Goal: Information Seeking & Learning: Learn about a topic

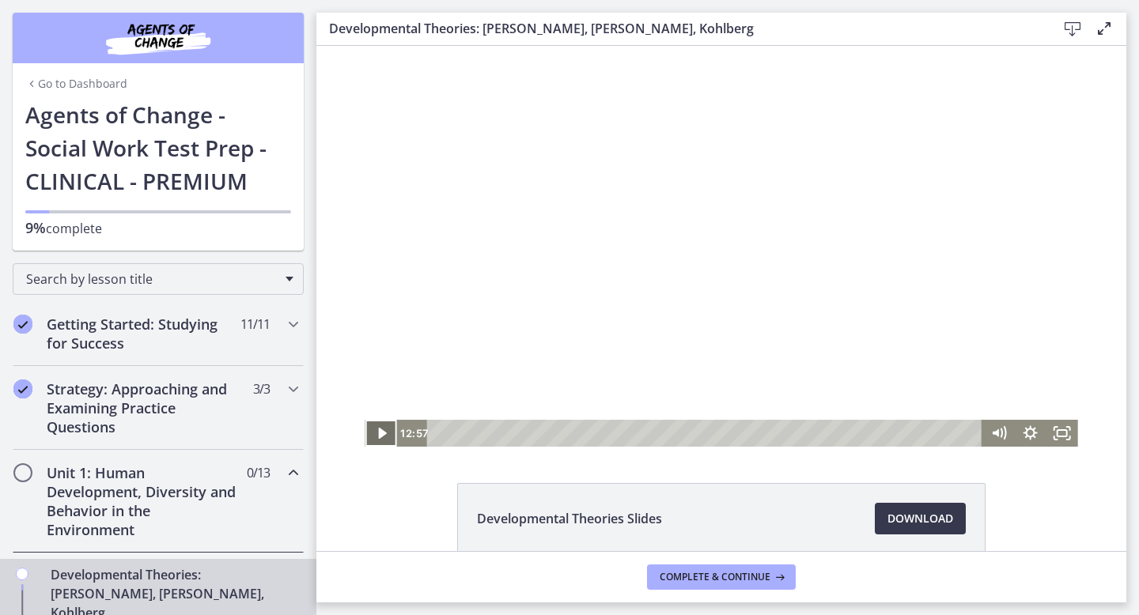
scroll to position [33, 0]
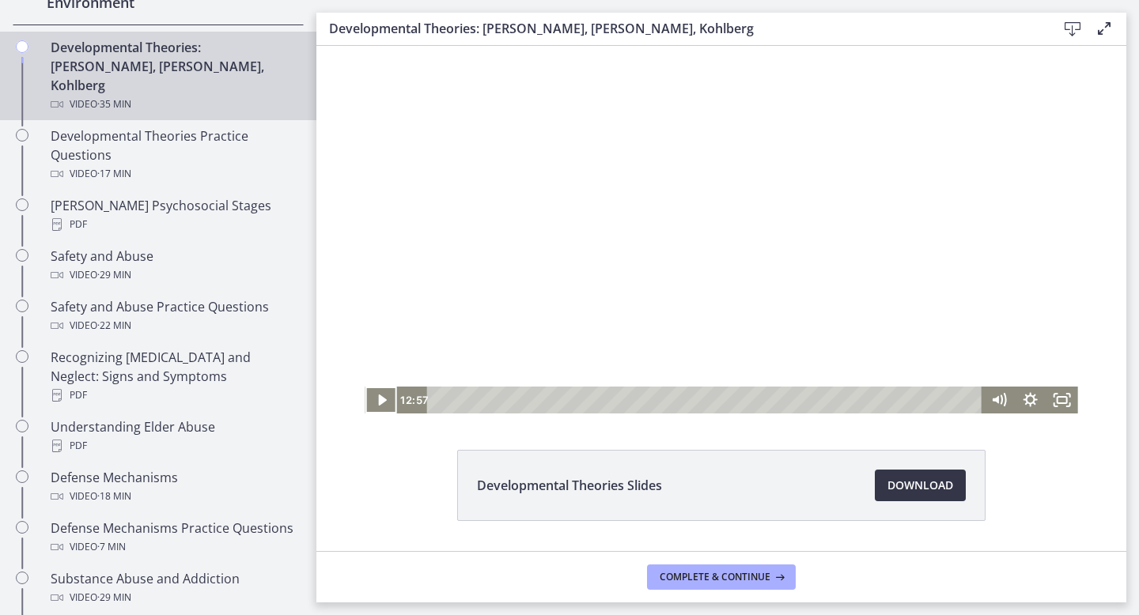
click at [931, 487] on span "Download Opens in a new window" at bounding box center [920, 485] width 66 height 19
click at [379, 396] on icon "Play Video" at bounding box center [381, 400] width 9 height 13
click at [1030, 394] on icon "Show settings menu" at bounding box center [1030, 399] width 17 height 17
click at [1036, 288] on div at bounding box center [721, 213] width 713 height 401
click at [1020, 311] on div at bounding box center [721, 213] width 713 height 401
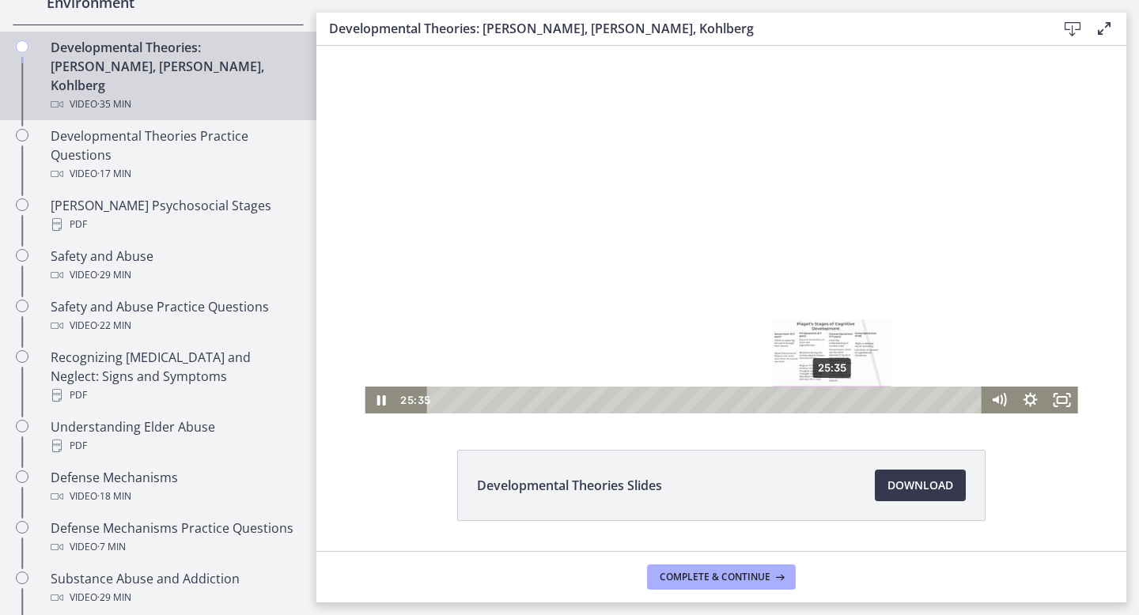
drag, startPoint x: 851, startPoint y: 399, endPoint x: 833, endPoint y: 403, distance: 18.5
click at [833, 403] on div "Playbar" at bounding box center [831, 399] width 9 height 9
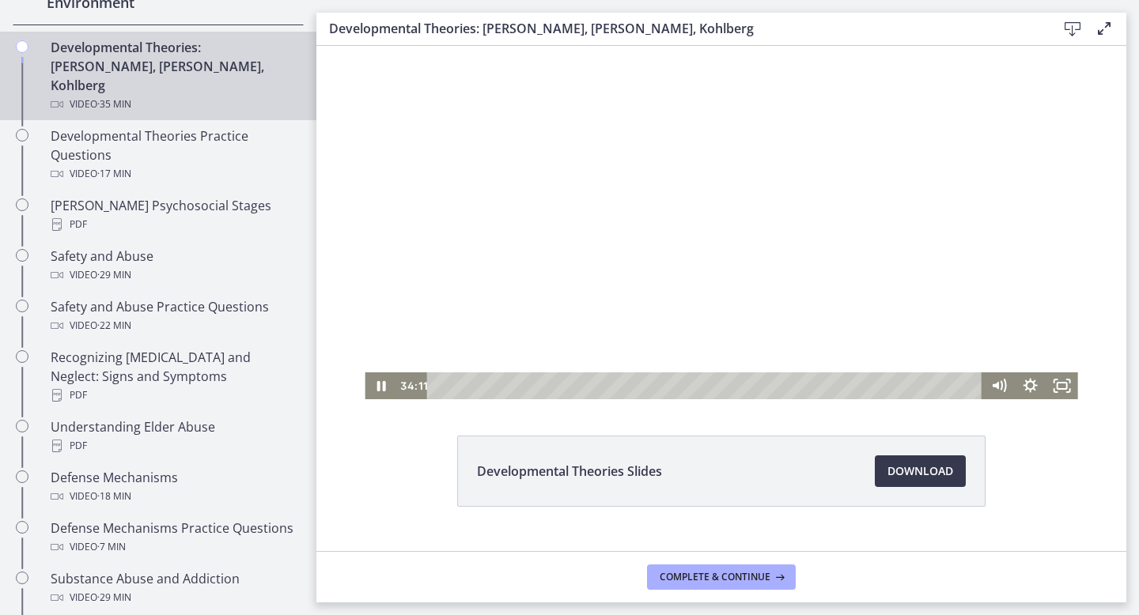
scroll to position [61, 0]
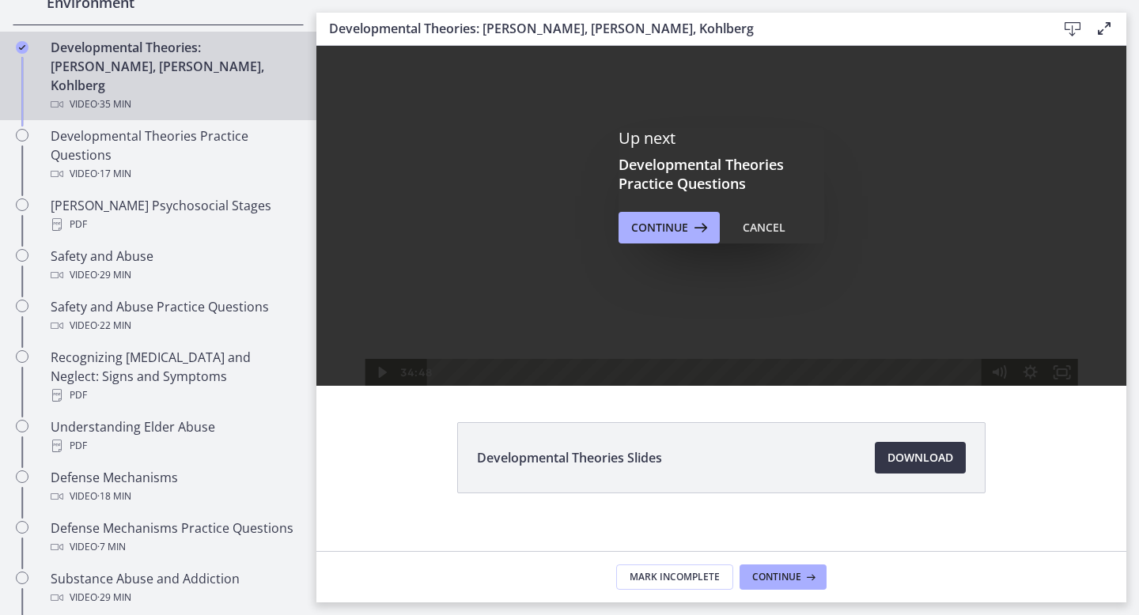
click at [952, 463] on span "Download Opens in a new window" at bounding box center [920, 457] width 66 height 19
click at [911, 456] on span "Download Opens in a new window" at bounding box center [920, 457] width 66 height 19
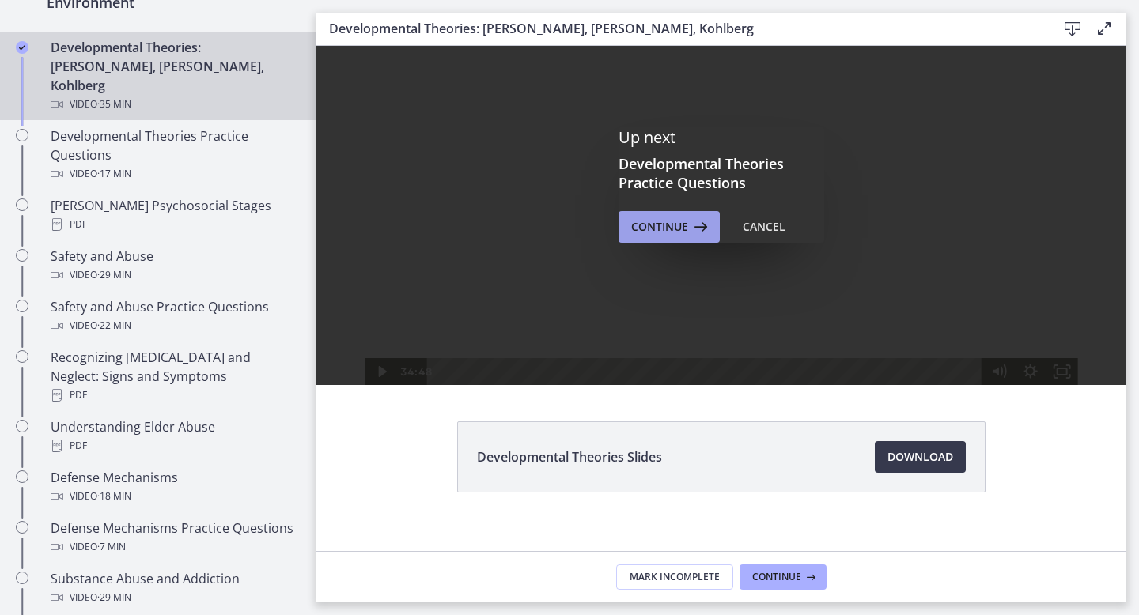
click at [683, 221] on span "Continue" at bounding box center [659, 227] width 57 height 19
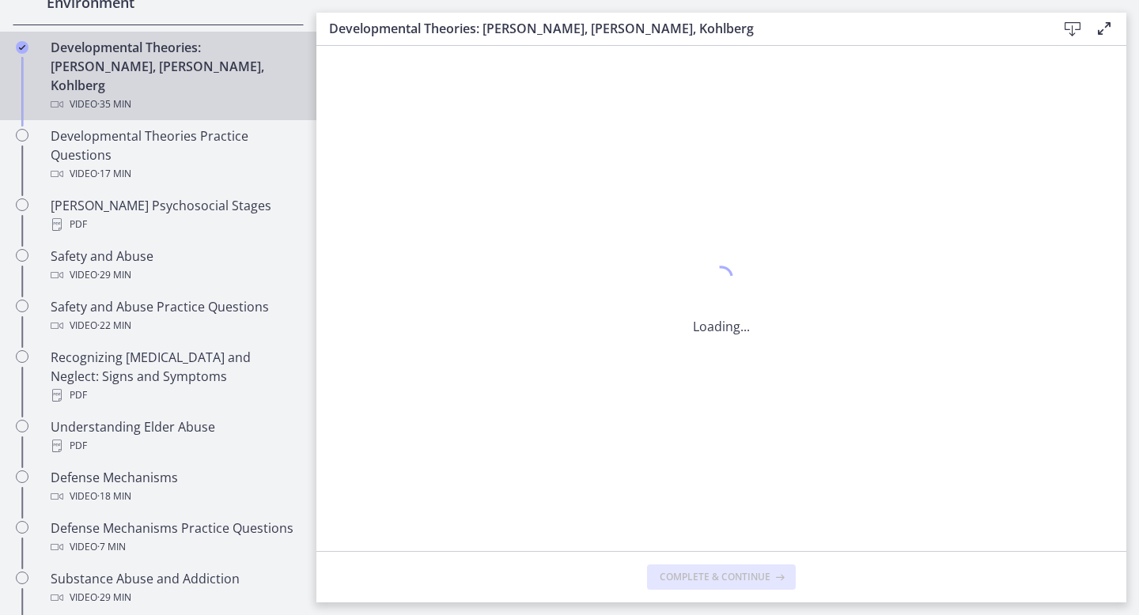
scroll to position [0, 0]
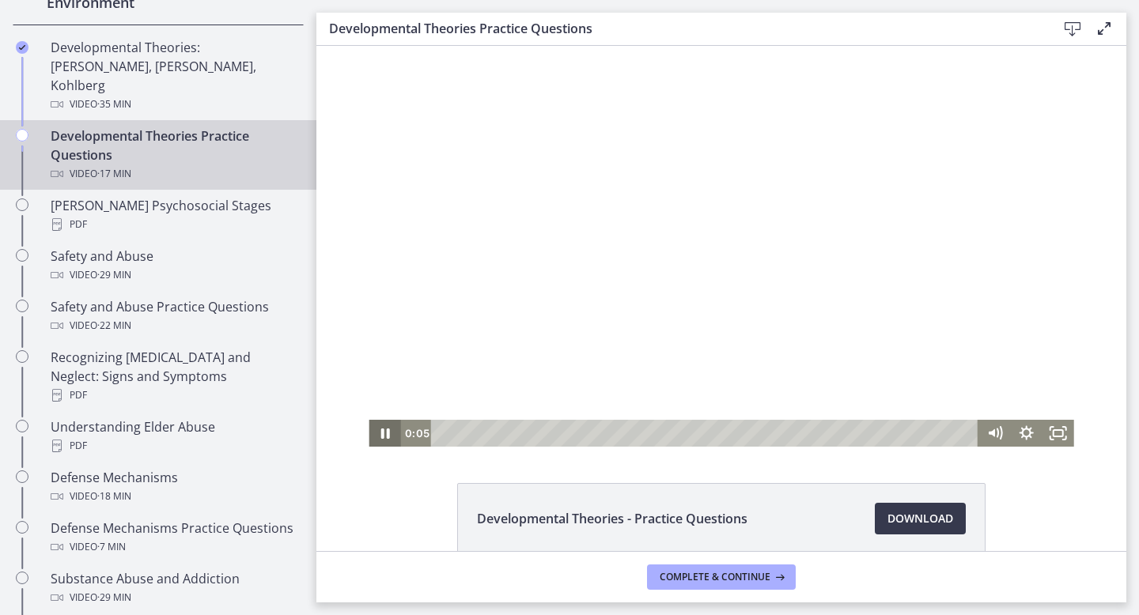
click at [382, 433] on icon "Pause" at bounding box center [384, 434] width 9 height 10
click at [389, 434] on icon "Play Video" at bounding box center [386, 433] width 32 height 27
click at [380, 432] on icon "Pause" at bounding box center [385, 433] width 32 height 27
click at [384, 432] on icon "Play Video" at bounding box center [385, 433] width 9 height 13
click at [390, 430] on icon "Pause" at bounding box center [384, 434] width 38 height 32
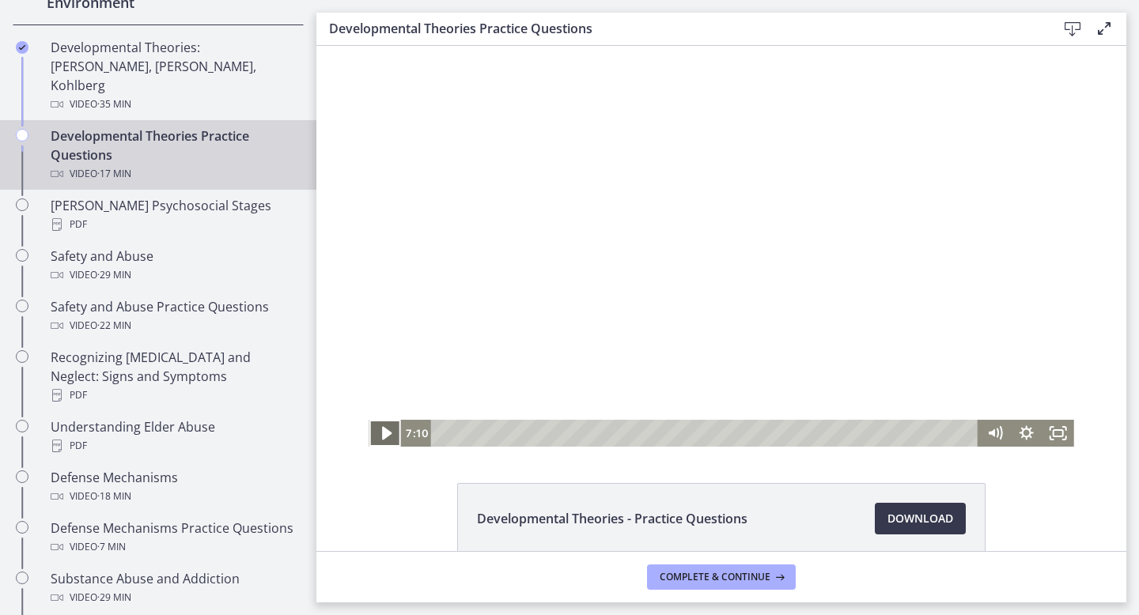
click at [390, 430] on icon "Play Video" at bounding box center [386, 434] width 38 height 32
drag, startPoint x: 664, startPoint y: 433, endPoint x: 654, endPoint y: 436, distance: 10.0
click at [654, 436] on div "Playbar" at bounding box center [653, 433] width 9 height 9
click at [658, 434] on div "Playbar" at bounding box center [656, 433] width 9 height 9
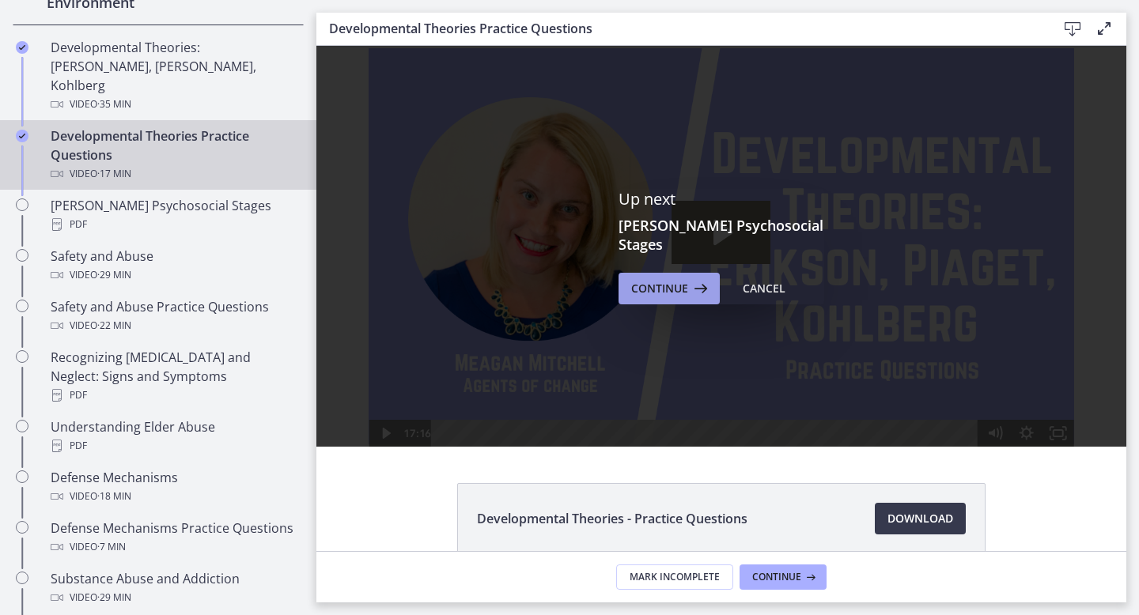
click at [691, 280] on icon at bounding box center [699, 288] width 22 height 19
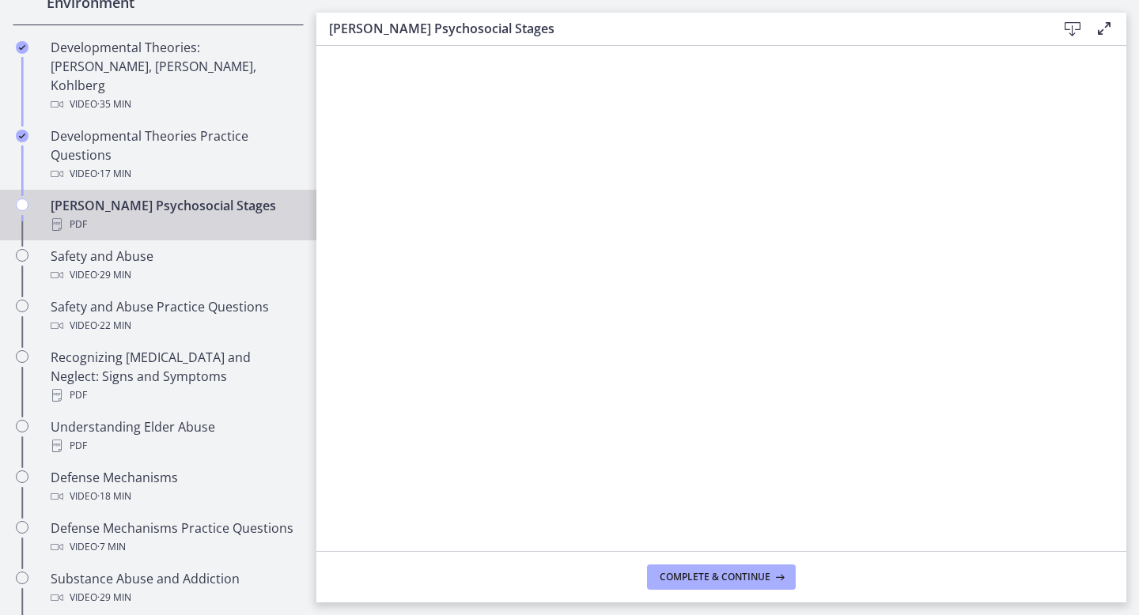
click at [1074, 22] on icon at bounding box center [1072, 29] width 19 height 19
click at [1070, 23] on icon at bounding box center [1072, 29] width 19 height 19
click at [711, 580] on span "Complete & continue" at bounding box center [715, 577] width 111 height 13
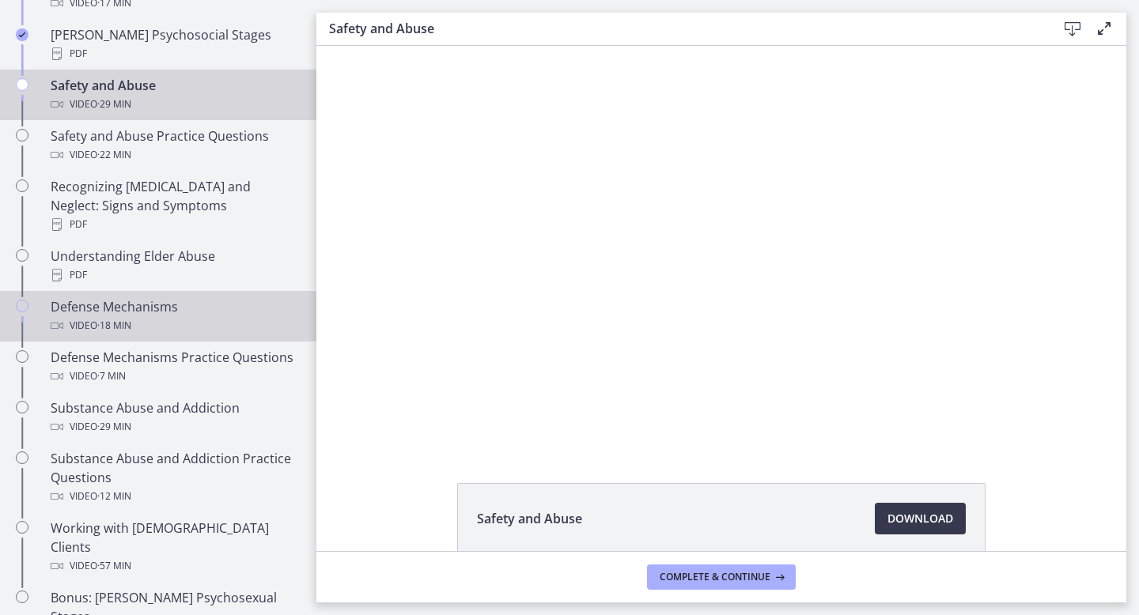
scroll to position [694, 0]
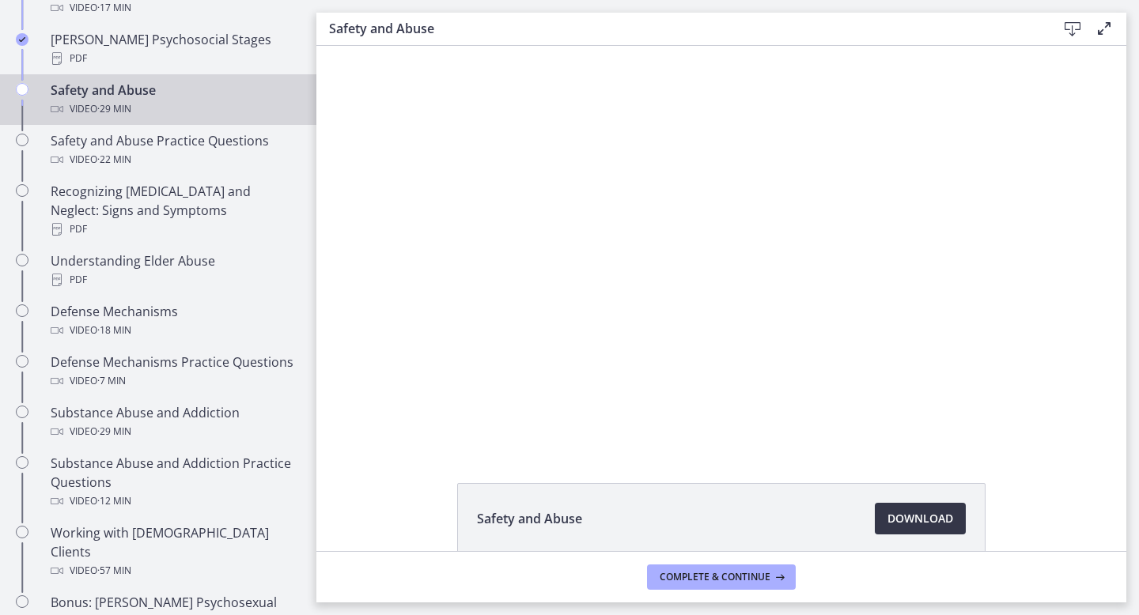
click at [935, 518] on span "Download Opens in a new window" at bounding box center [920, 518] width 66 height 19
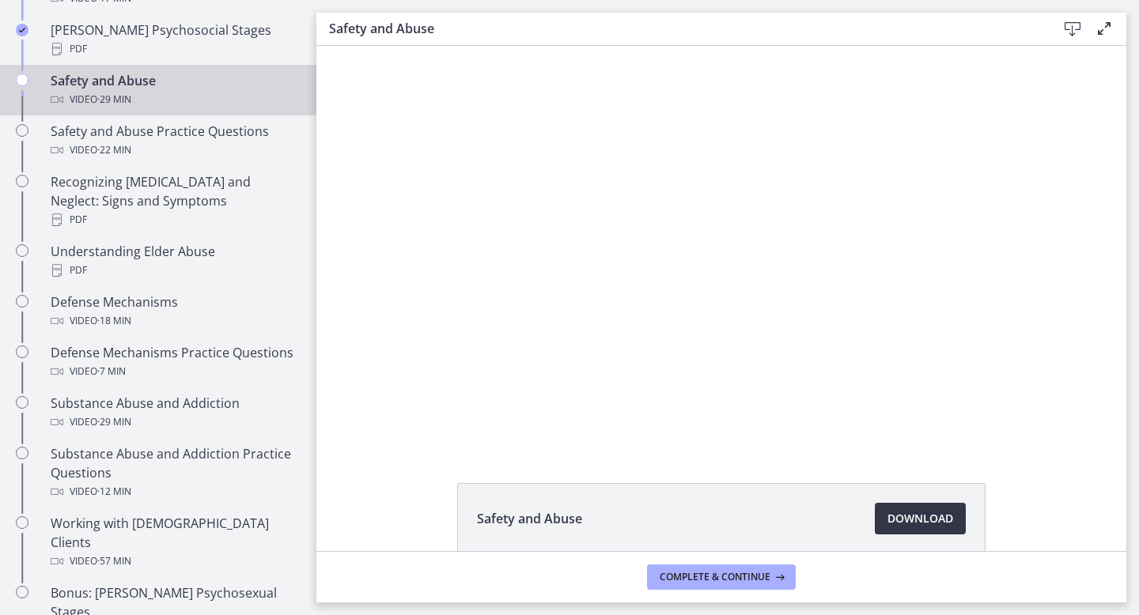
scroll to position [706, 0]
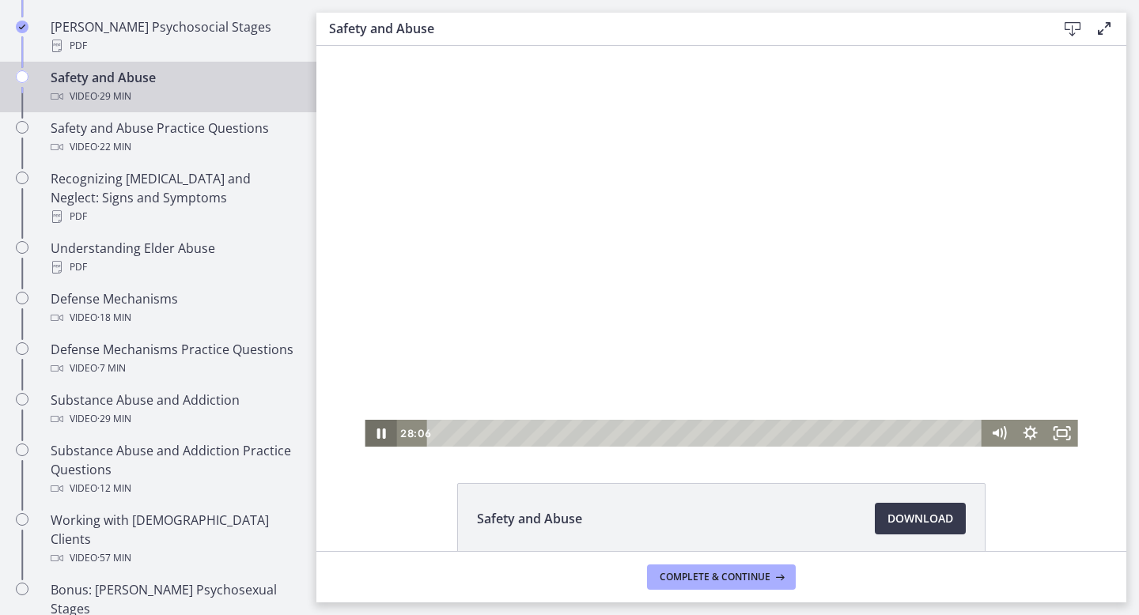
click at [383, 435] on icon "Pause" at bounding box center [381, 434] width 9 height 10
click at [383, 435] on icon "Play Video" at bounding box center [382, 433] width 8 height 11
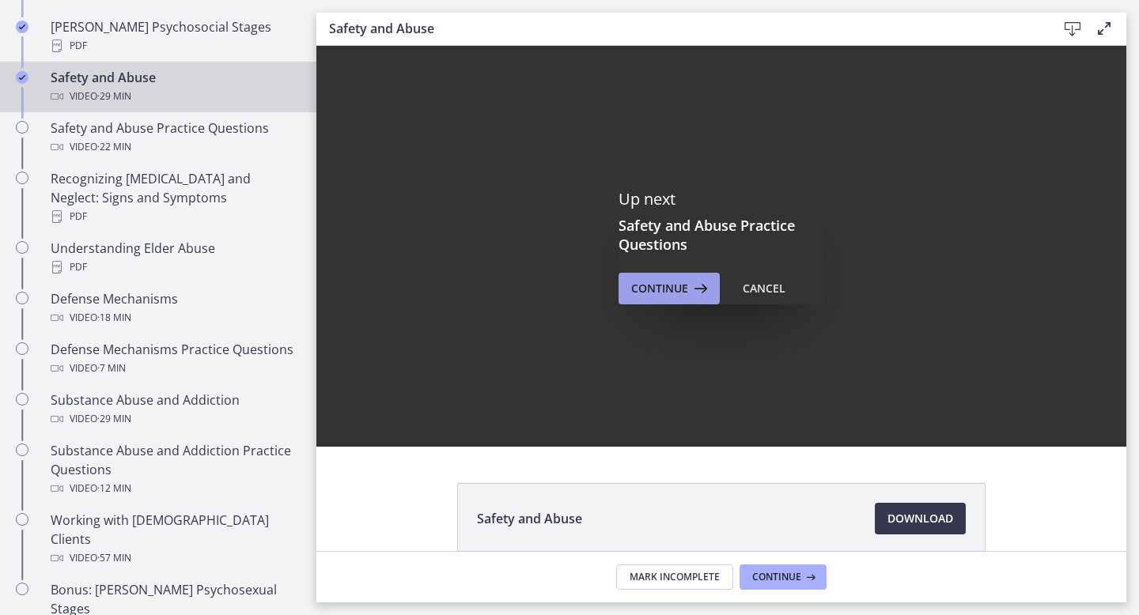
click at [672, 284] on span "Continue" at bounding box center [659, 288] width 57 height 19
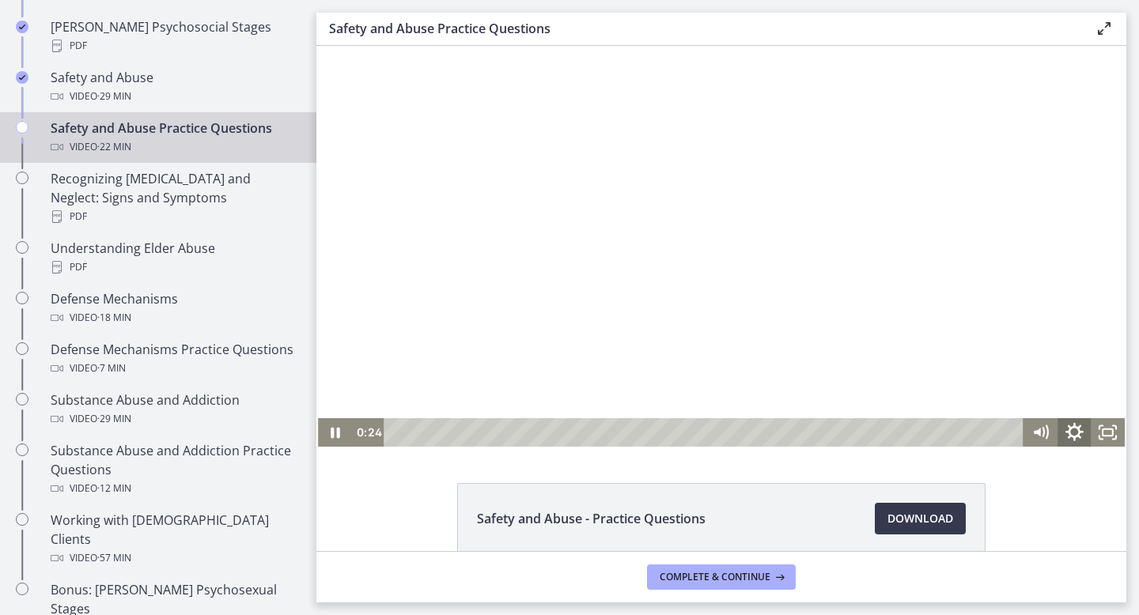
click at [1075, 435] on icon "Show settings menu" at bounding box center [1074, 432] width 40 height 34
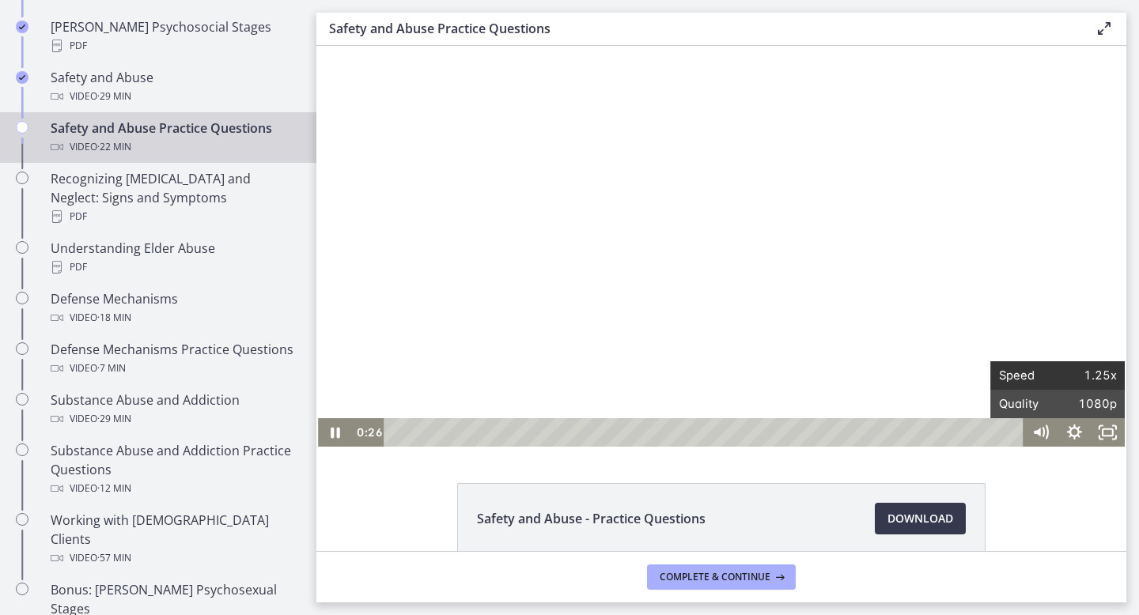
click at [1050, 377] on span "Speed" at bounding box center [1028, 375] width 59 height 28
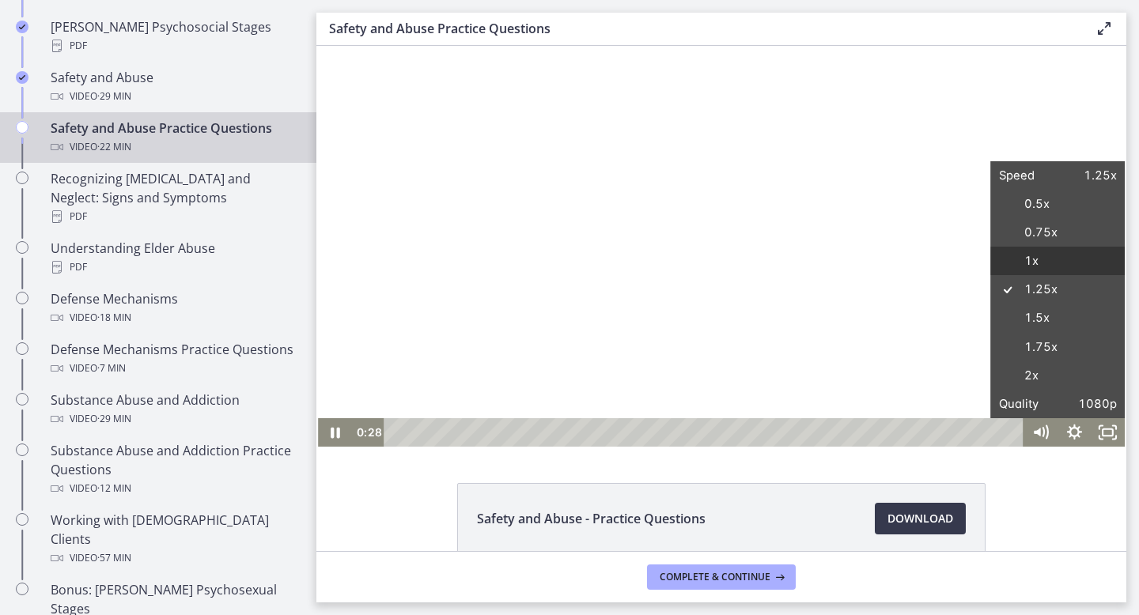
click at [1042, 266] on label "1x" at bounding box center [1057, 261] width 134 height 29
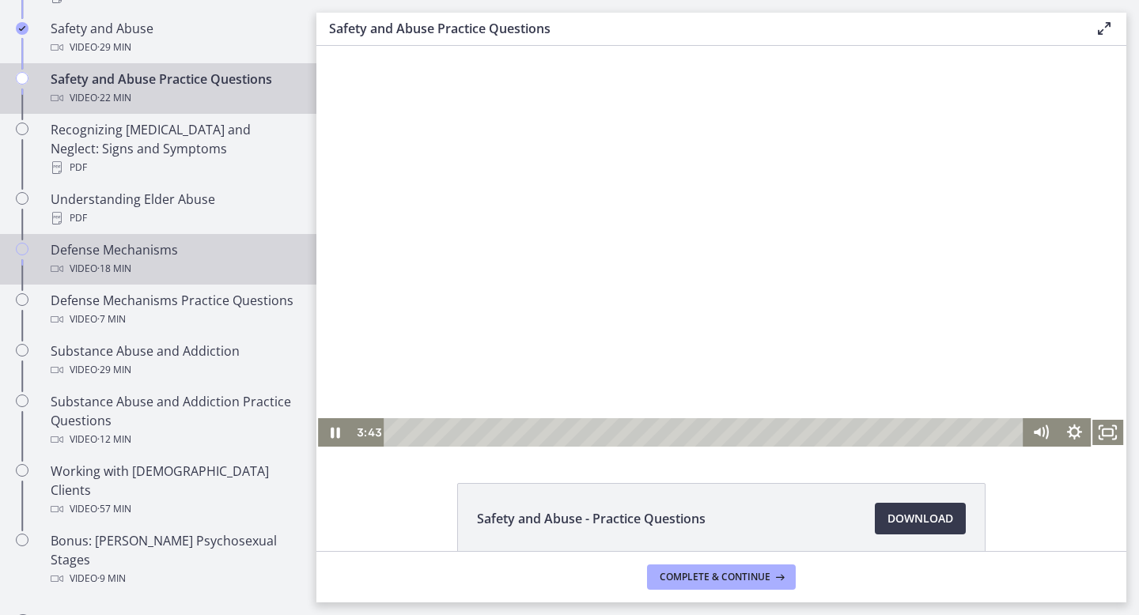
scroll to position [785, 0]
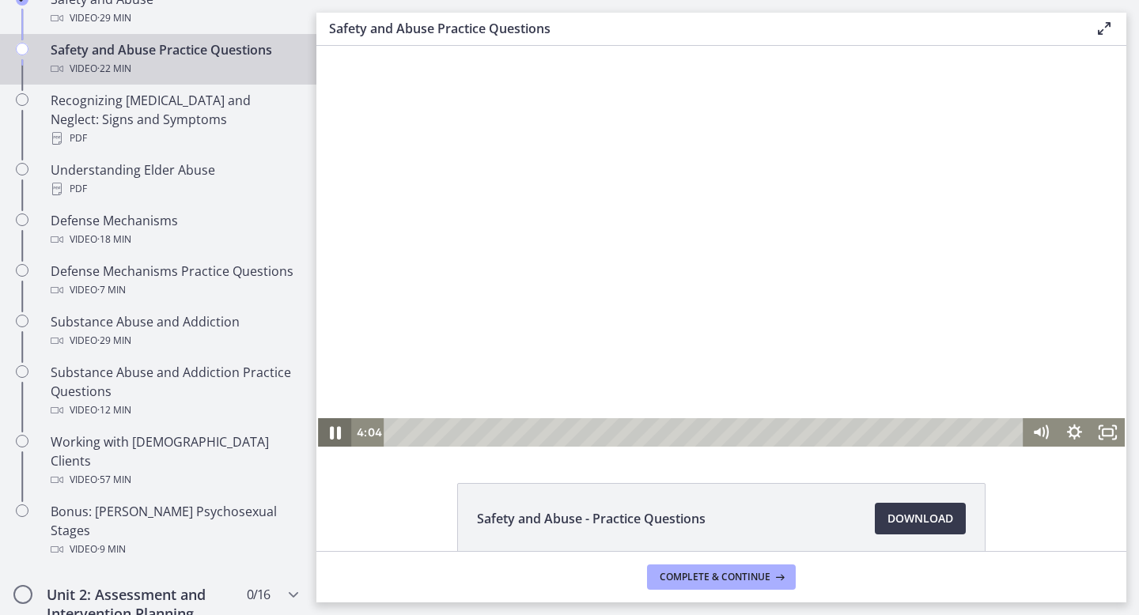
click at [335, 435] on icon "Pause" at bounding box center [335, 432] width 40 height 34
click at [335, 429] on icon "Play Video" at bounding box center [335, 433] width 9 height 12
drag, startPoint x: 836, startPoint y: 432, endPoint x: 827, endPoint y: 435, distance: 10.0
click at [827, 435] on div "Playbar" at bounding box center [825, 432] width 9 height 9
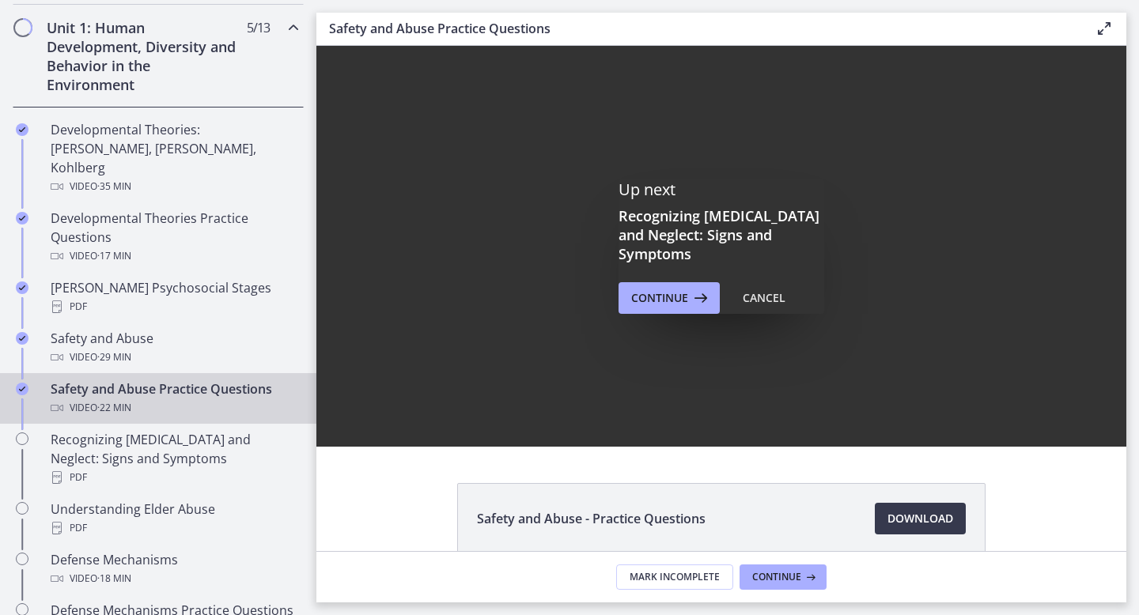
scroll to position [0, 0]
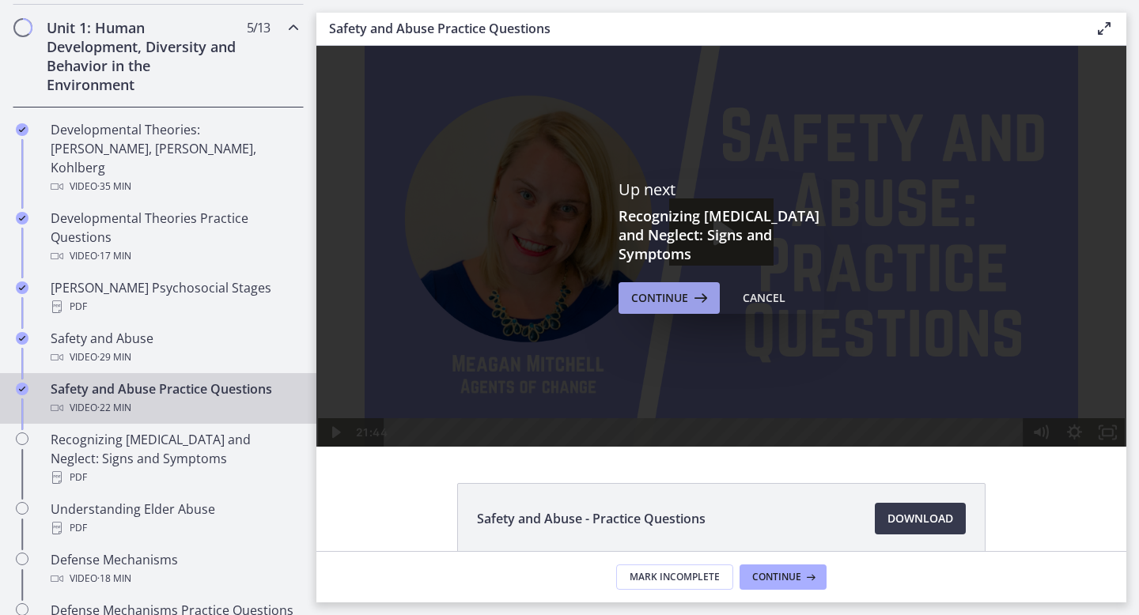
click at [691, 289] on icon at bounding box center [699, 298] width 22 height 19
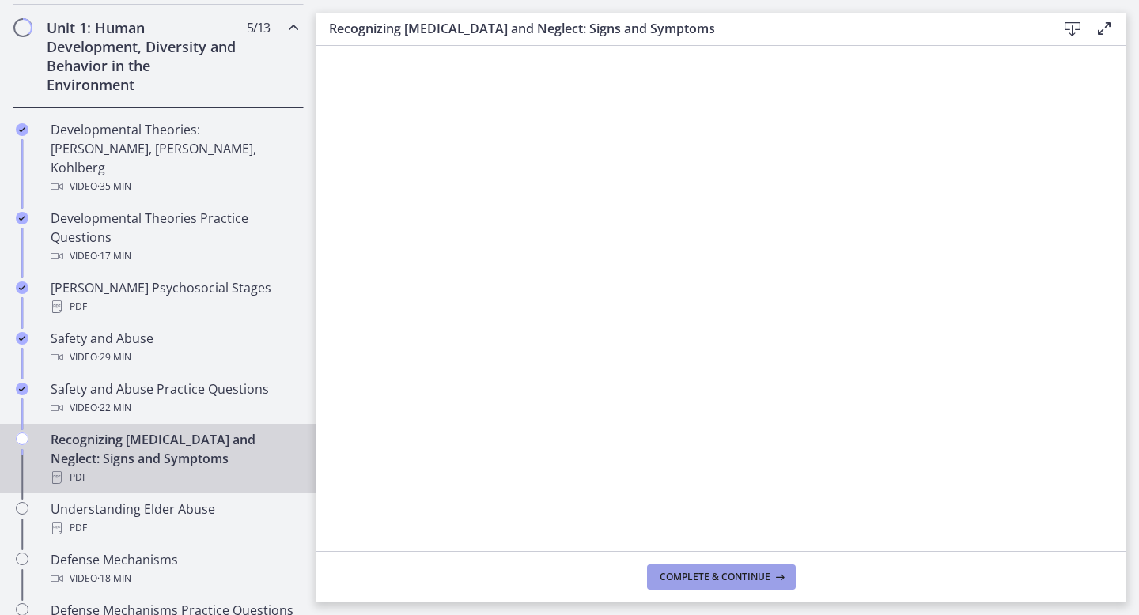
click at [730, 578] on span "Complete & continue" at bounding box center [715, 577] width 111 height 13
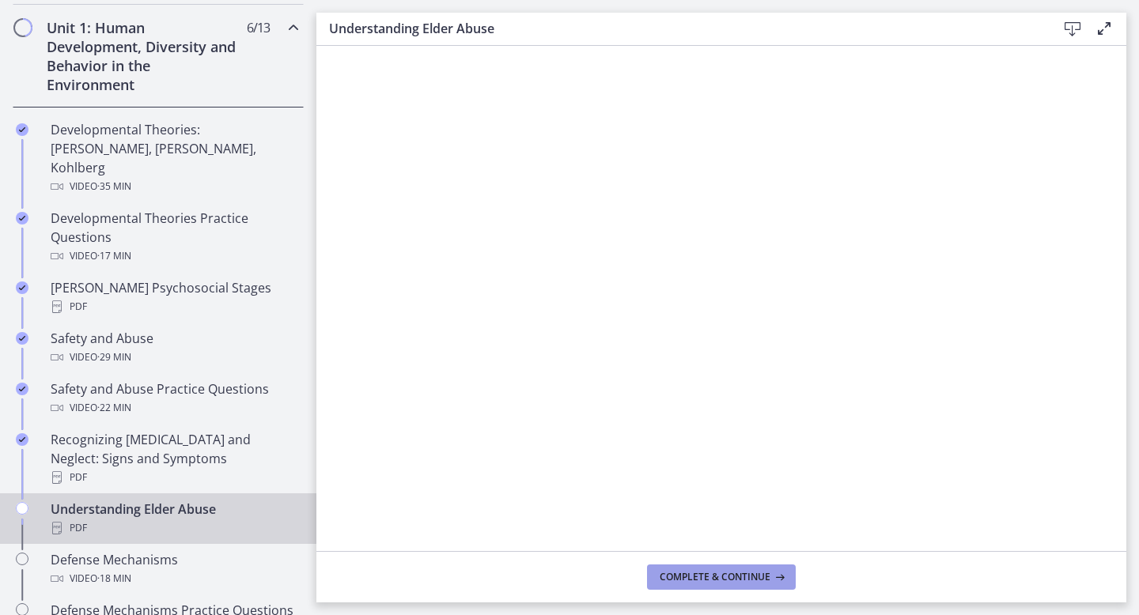
click at [706, 579] on span "Complete & continue" at bounding box center [715, 577] width 111 height 13
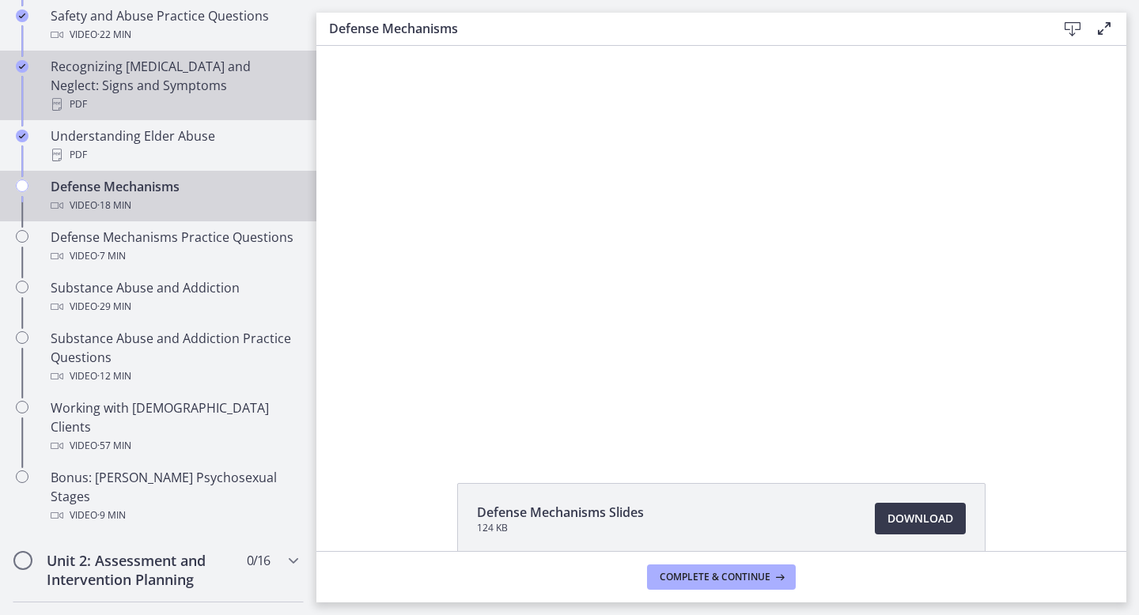
scroll to position [823, 0]
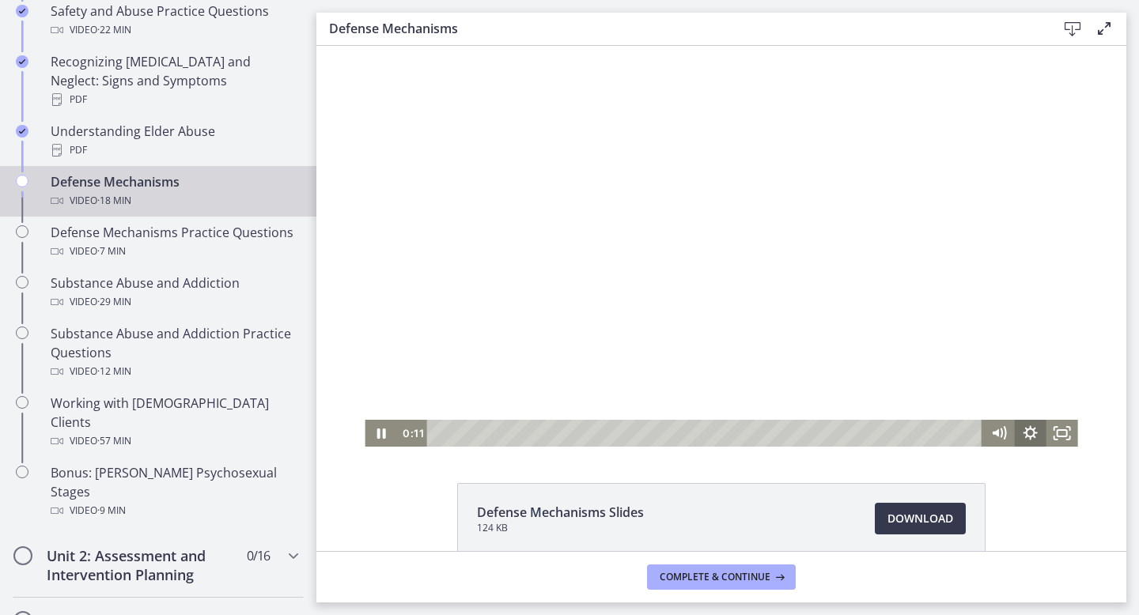
click at [1032, 436] on icon "Show settings menu" at bounding box center [1031, 433] width 14 height 14
click at [1011, 376] on span "Speed" at bounding box center [1011, 379] width 40 height 27
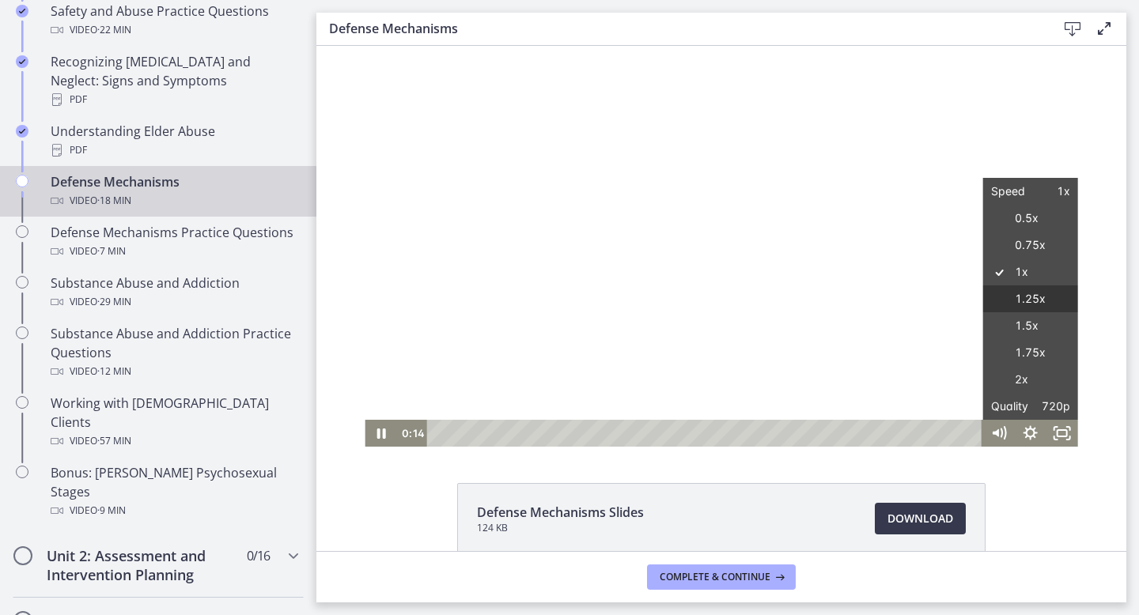
click at [1020, 299] on label "1.25x" at bounding box center [1030, 300] width 95 height 28
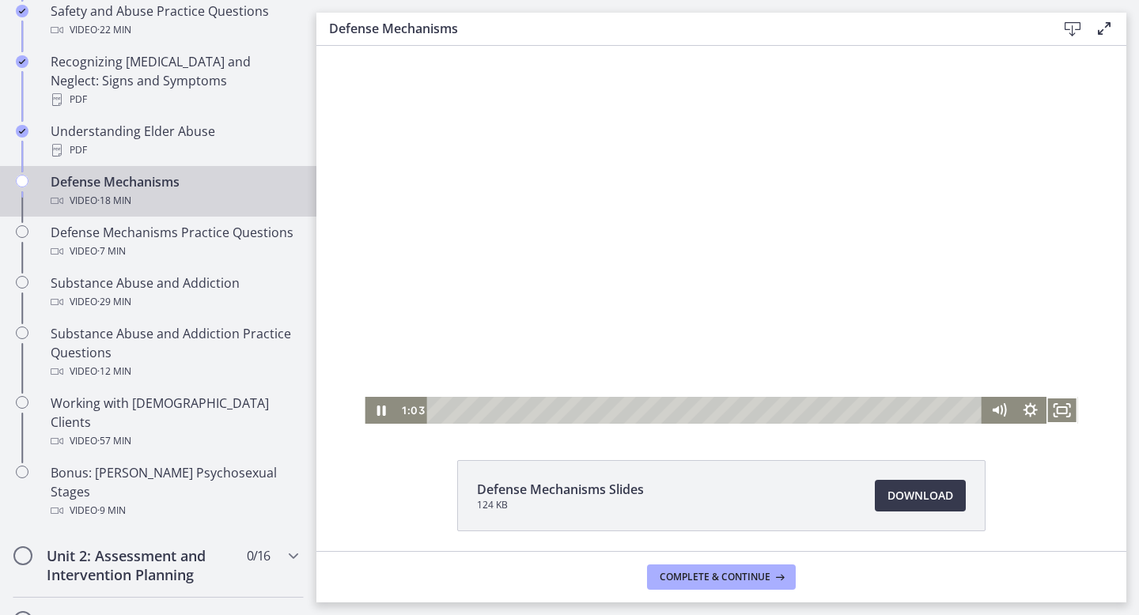
scroll to position [27, 0]
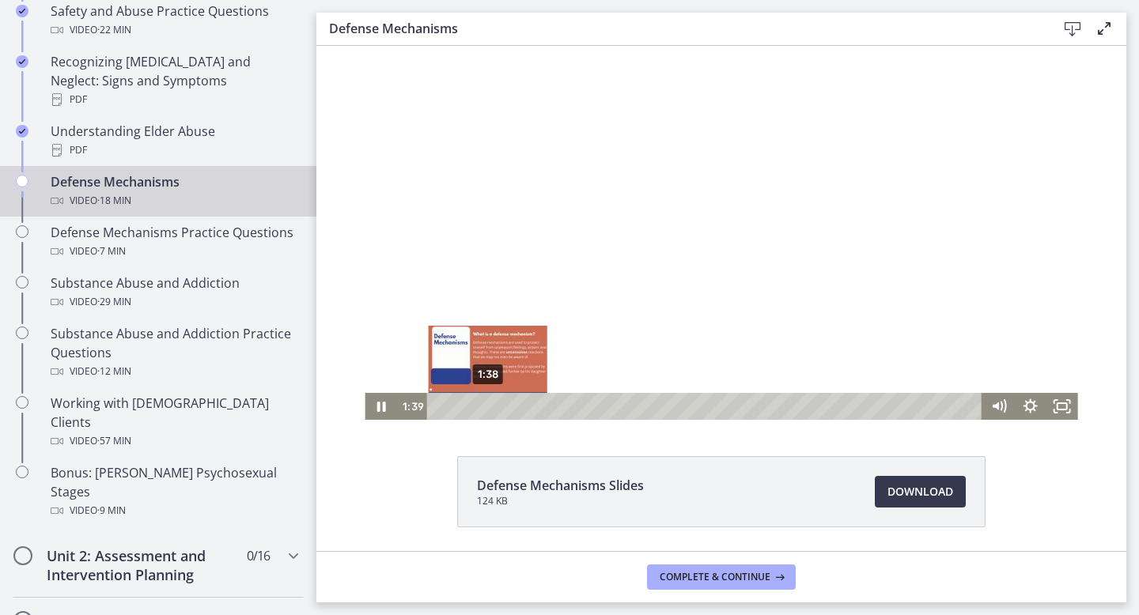
drag, startPoint x: 500, startPoint y: 404, endPoint x: 488, endPoint y: 402, distance: 12.1
click at [488, 403] on div "Playbar" at bounding box center [488, 406] width 9 height 9
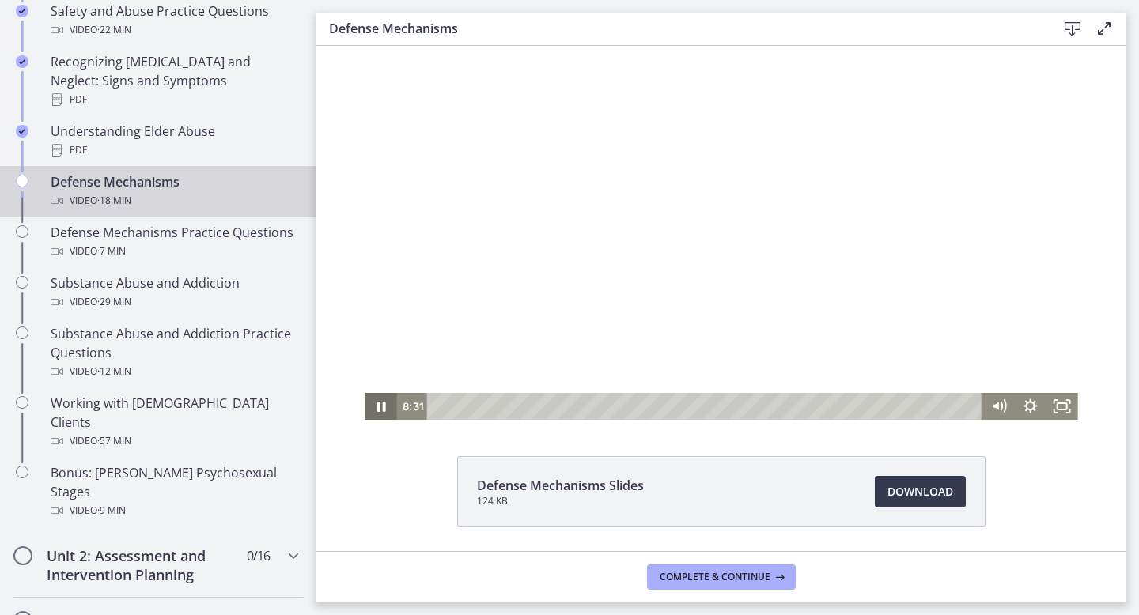
click at [386, 402] on icon "Pause" at bounding box center [381, 406] width 32 height 27
click at [383, 403] on icon "Play Video" at bounding box center [382, 406] width 32 height 27
click at [385, 403] on icon "Pause" at bounding box center [381, 406] width 32 height 27
click at [385, 403] on icon "Play Video" at bounding box center [382, 406] width 32 height 27
click at [884, 72] on div at bounding box center [721, 219] width 713 height 401
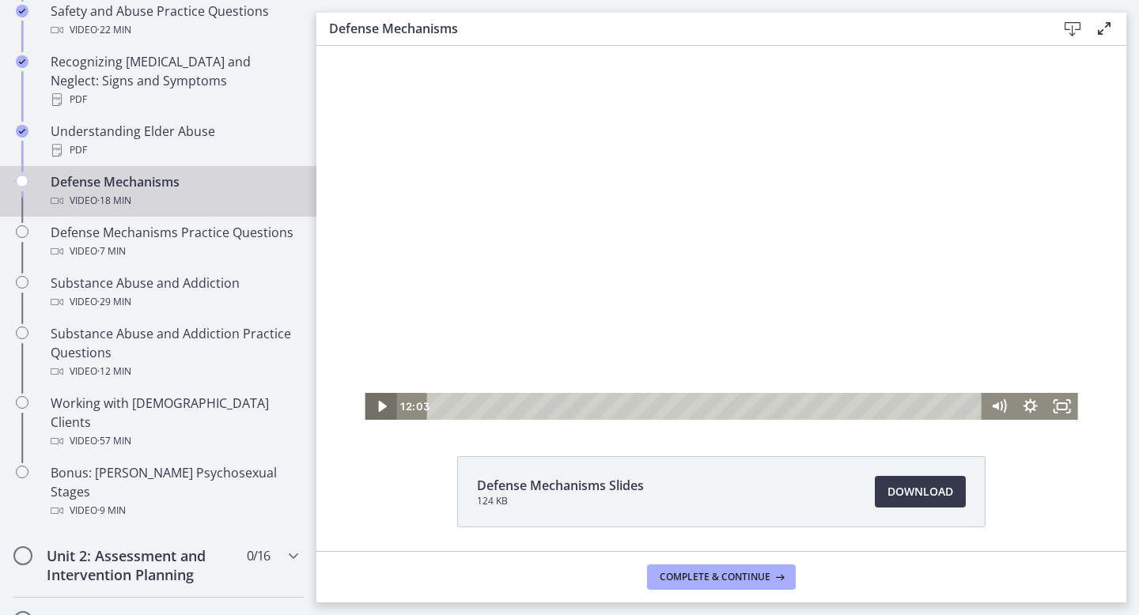
click at [381, 407] on icon "Play Video" at bounding box center [382, 406] width 8 height 11
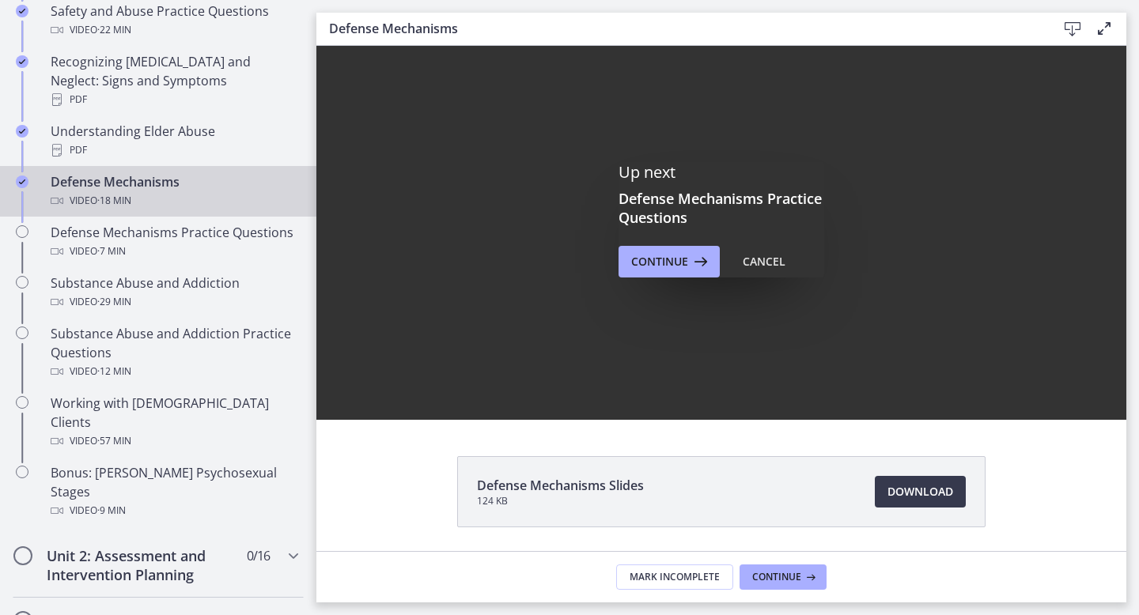
scroll to position [0, 0]
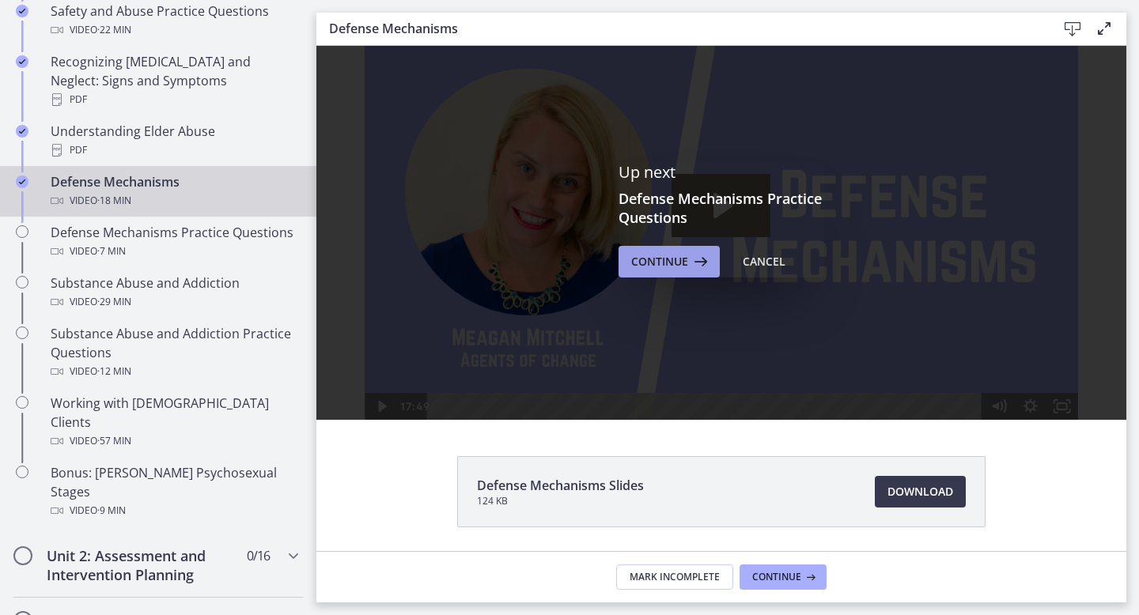
click at [662, 264] on span "Continue" at bounding box center [659, 261] width 57 height 19
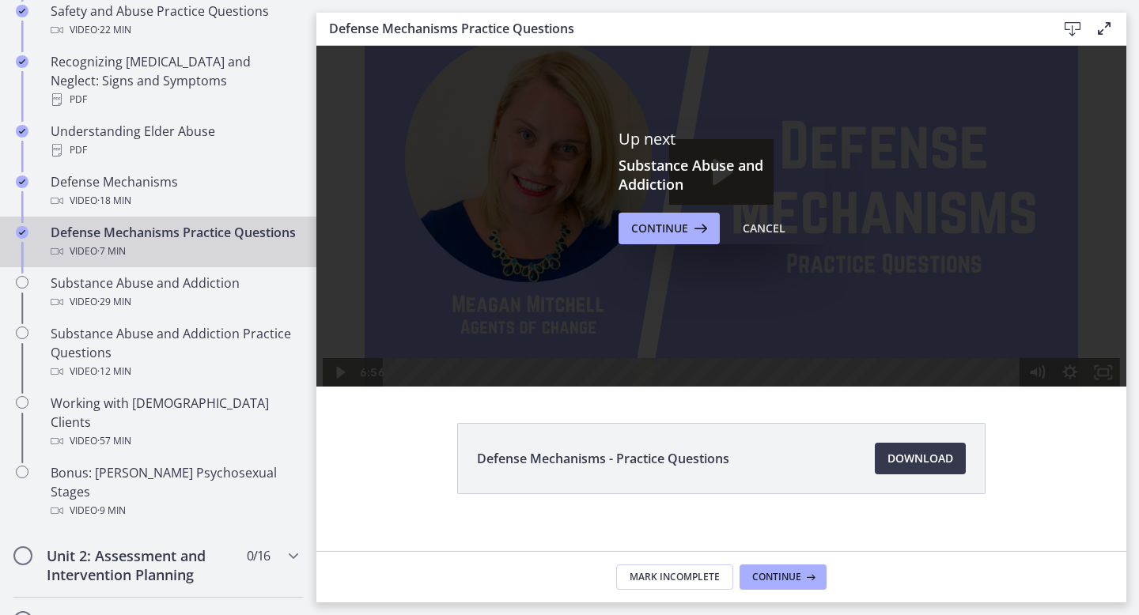
scroll to position [59, 0]
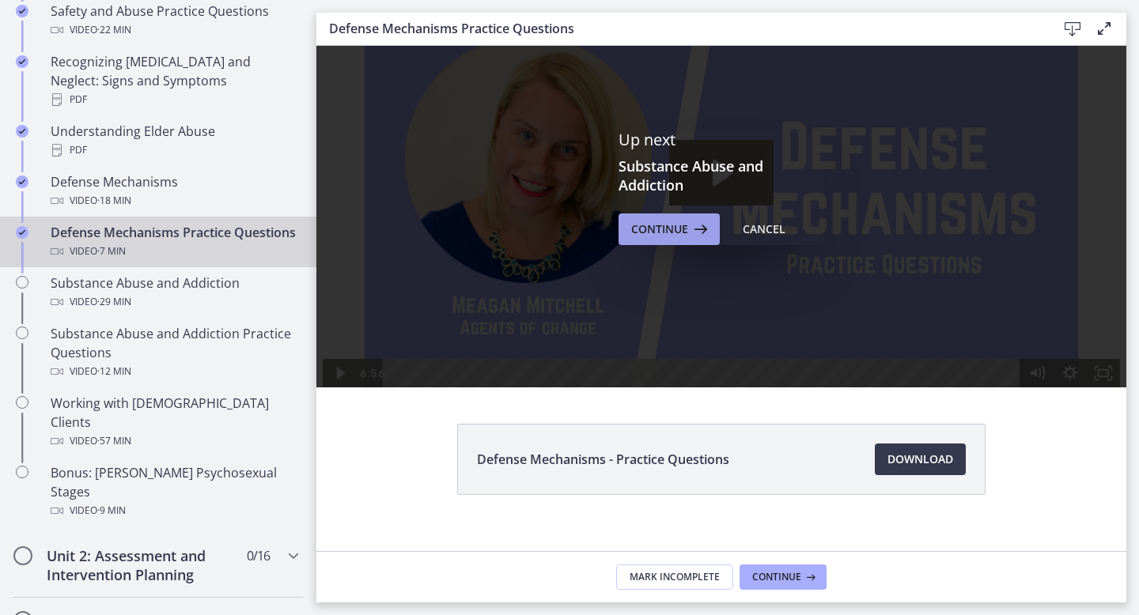
click at [689, 232] on icon at bounding box center [699, 229] width 22 height 19
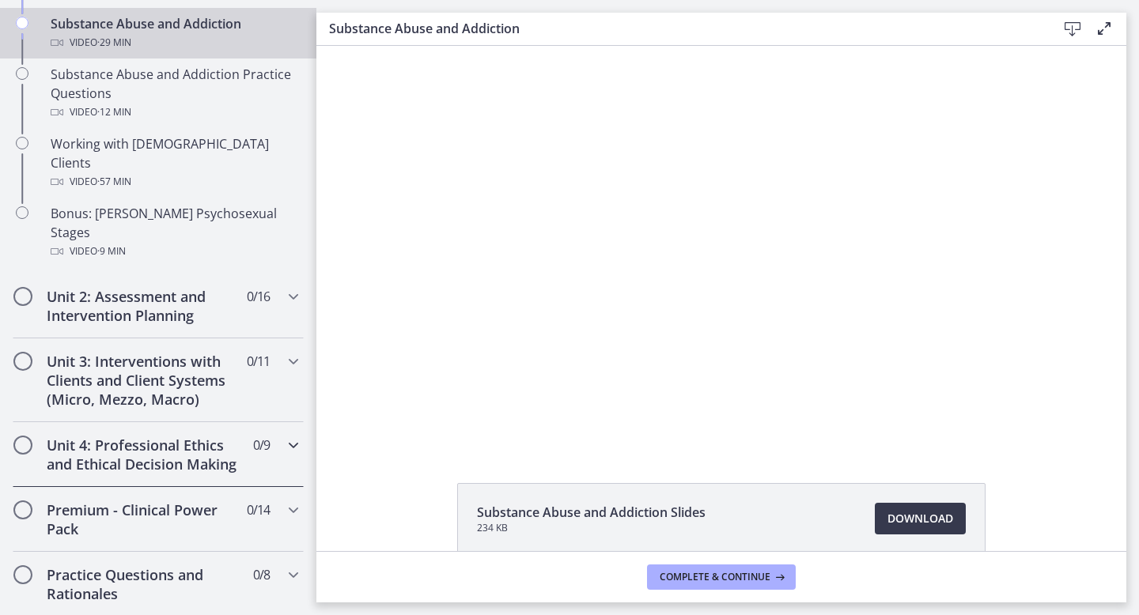
scroll to position [1062, 0]
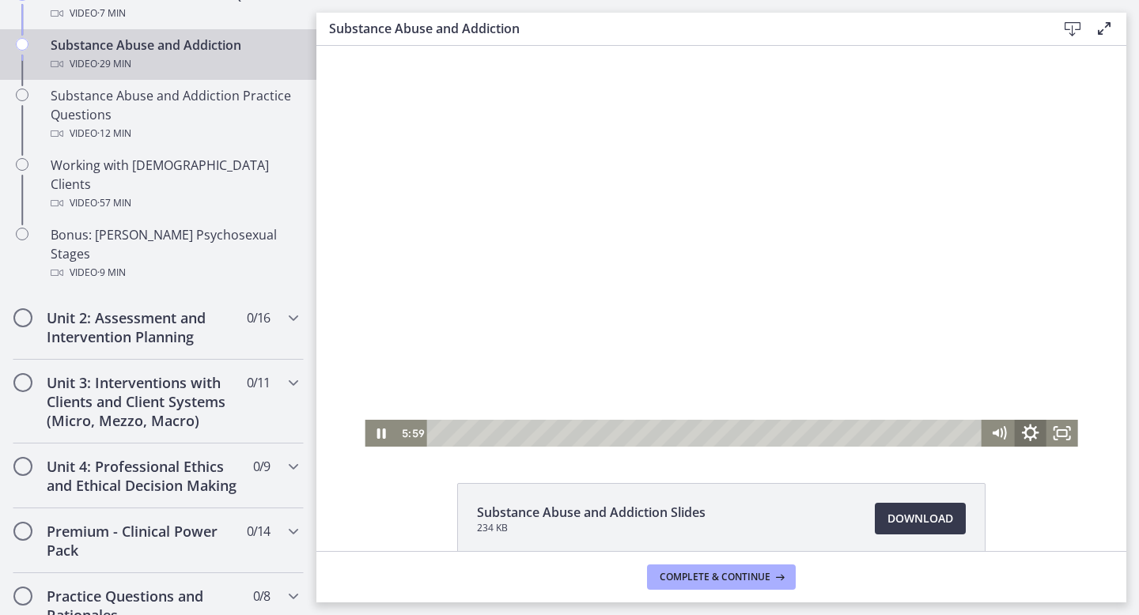
click at [1030, 432] on icon "Show settings menu" at bounding box center [1031, 434] width 38 height 32
click at [1030, 432] on icon "Hide settings menu" at bounding box center [1031, 434] width 38 height 32
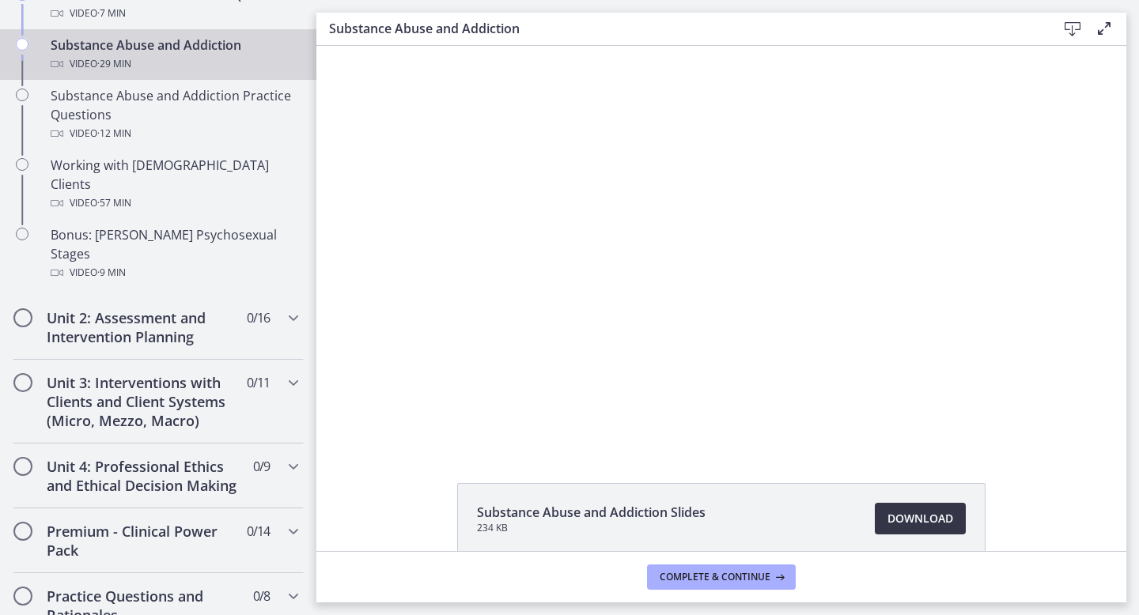
click at [929, 522] on span "Download Opens in a new window" at bounding box center [920, 518] width 66 height 19
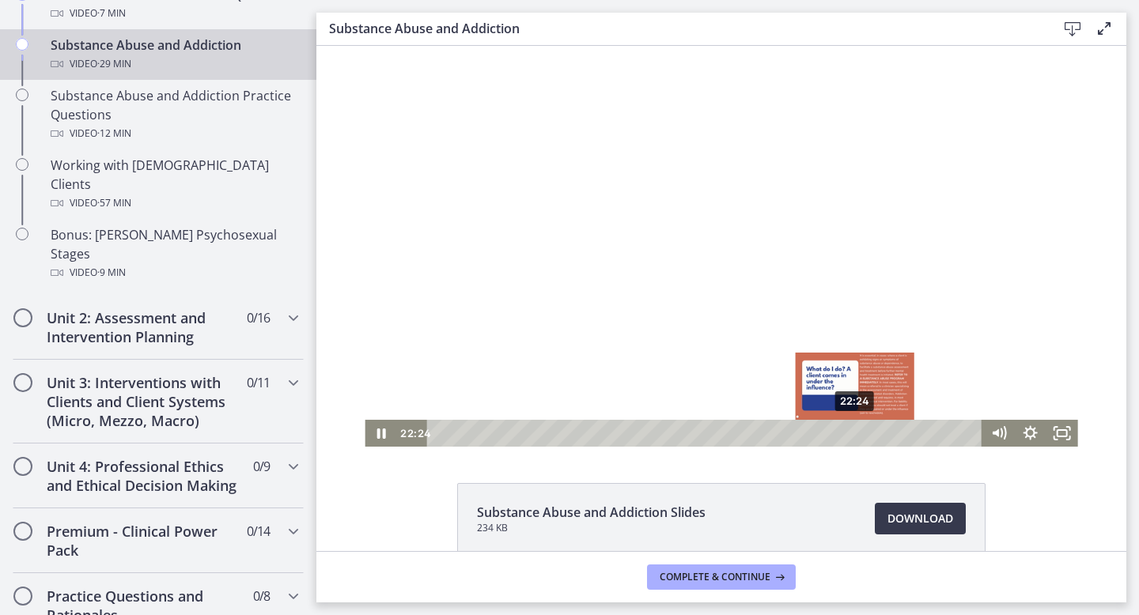
click at [856, 435] on div "22:24" at bounding box center [707, 433] width 536 height 27
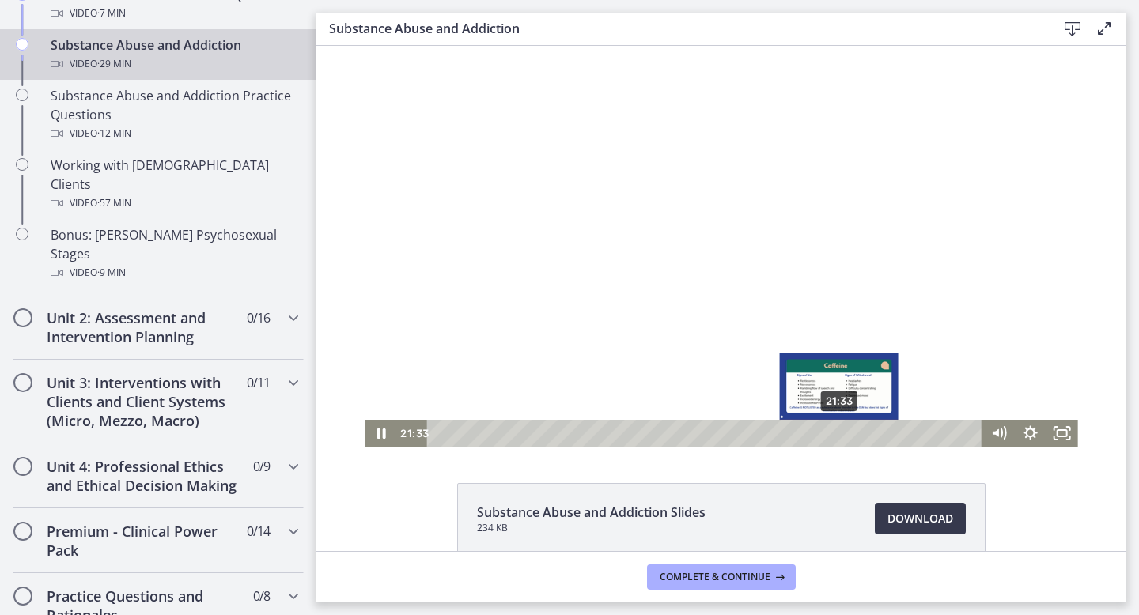
click at [840, 441] on div "21:33" at bounding box center [707, 433] width 536 height 27
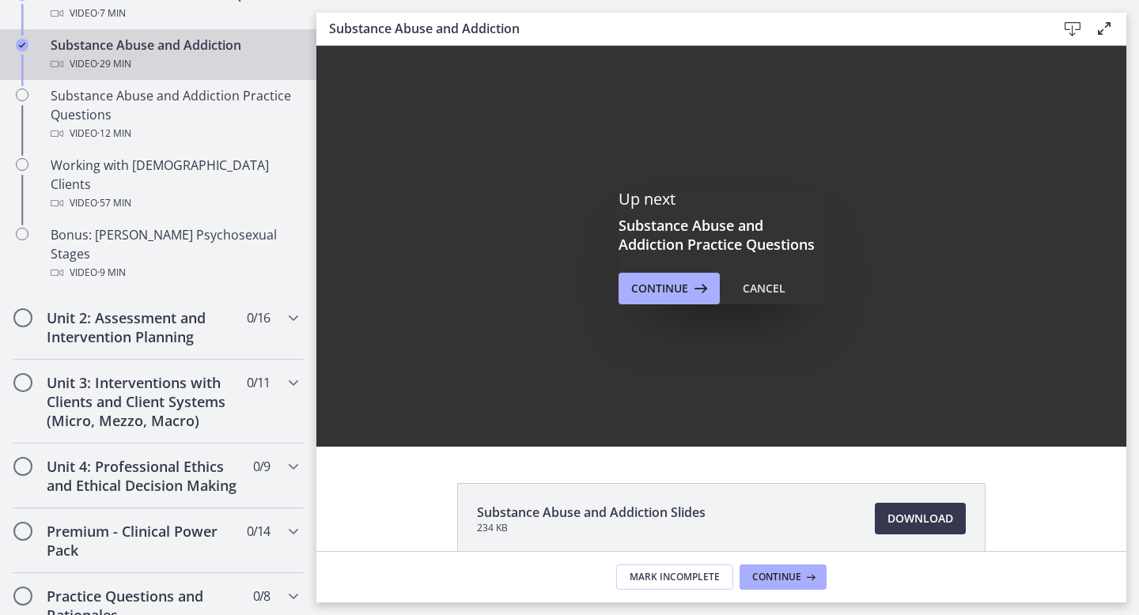
scroll to position [0, 0]
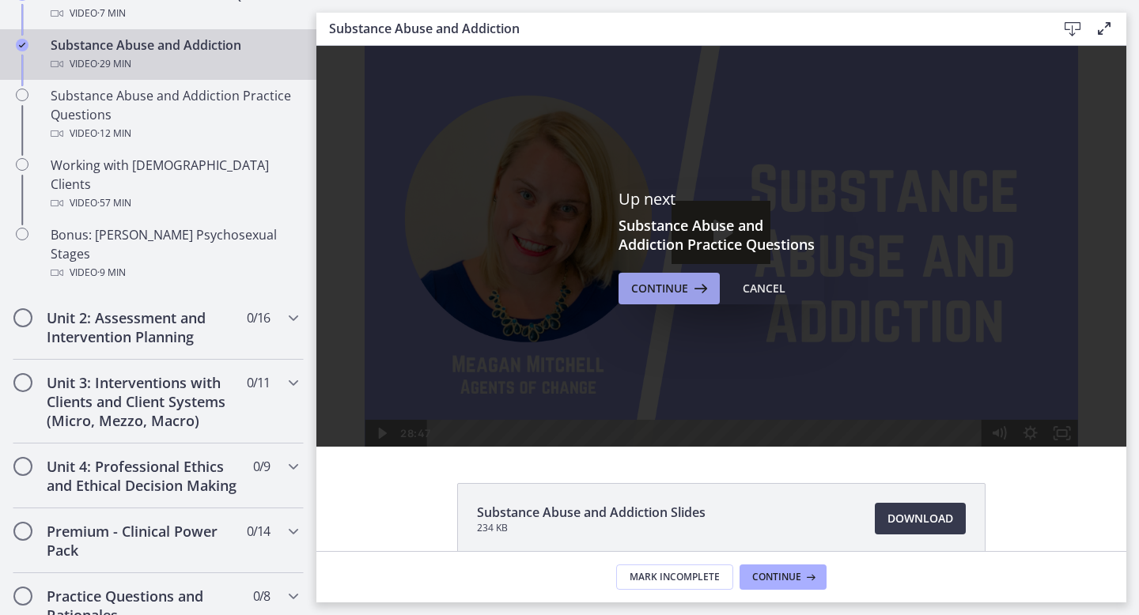
click at [651, 284] on span "Continue" at bounding box center [659, 288] width 57 height 19
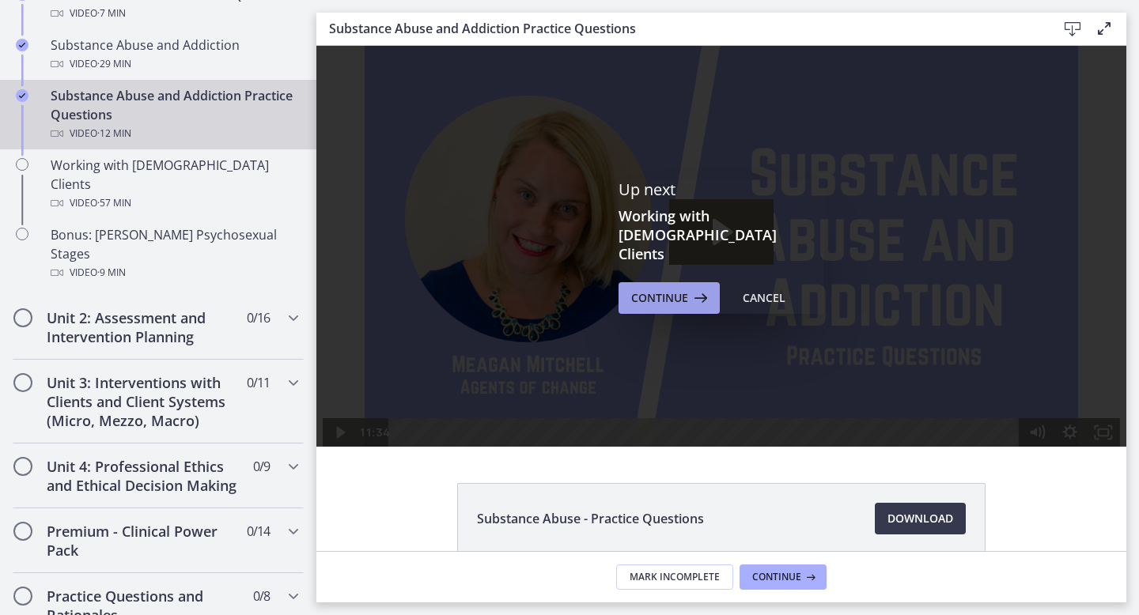
click at [665, 289] on span "Continue" at bounding box center [659, 298] width 57 height 19
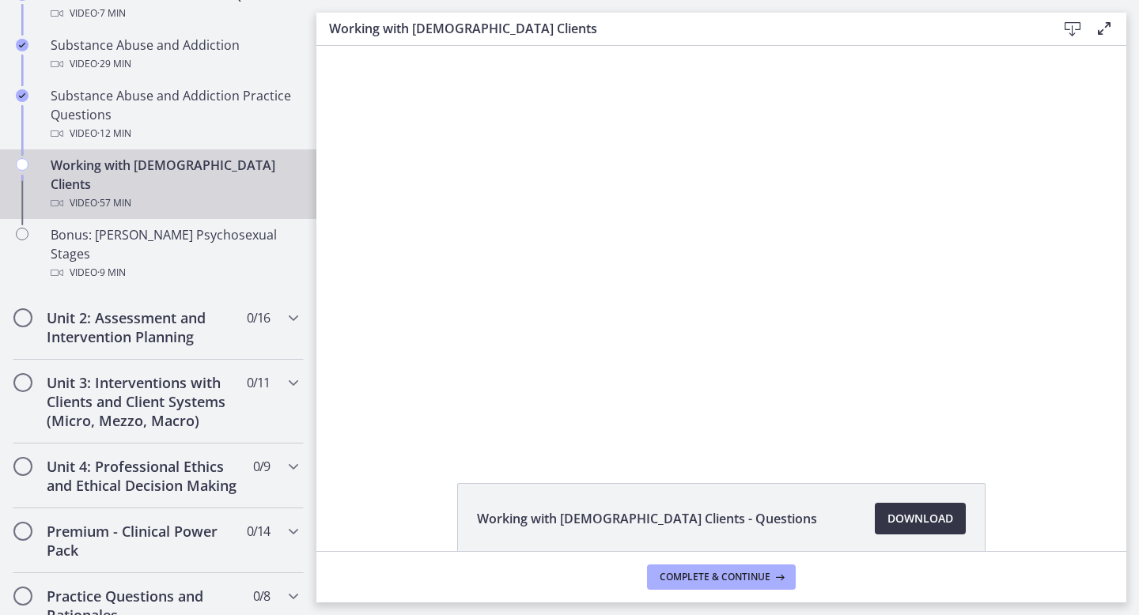
click at [914, 513] on span "Download Opens in a new window" at bounding box center [920, 518] width 66 height 19
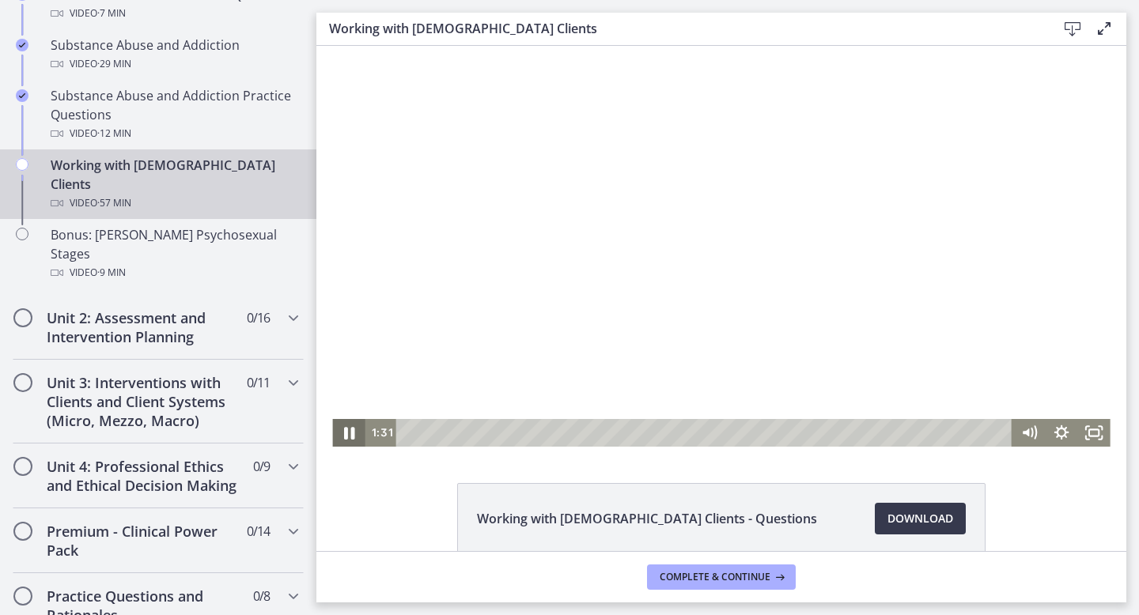
click at [345, 430] on icon "Pause" at bounding box center [349, 433] width 11 height 13
click at [345, 430] on icon "Play Video" at bounding box center [350, 433] width 32 height 28
click at [350, 437] on icon "Pause" at bounding box center [348, 433] width 32 height 28
click at [350, 437] on icon "Play Video" at bounding box center [350, 433] width 32 height 28
click at [345, 430] on icon "Pause" at bounding box center [349, 433] width 11 height 13
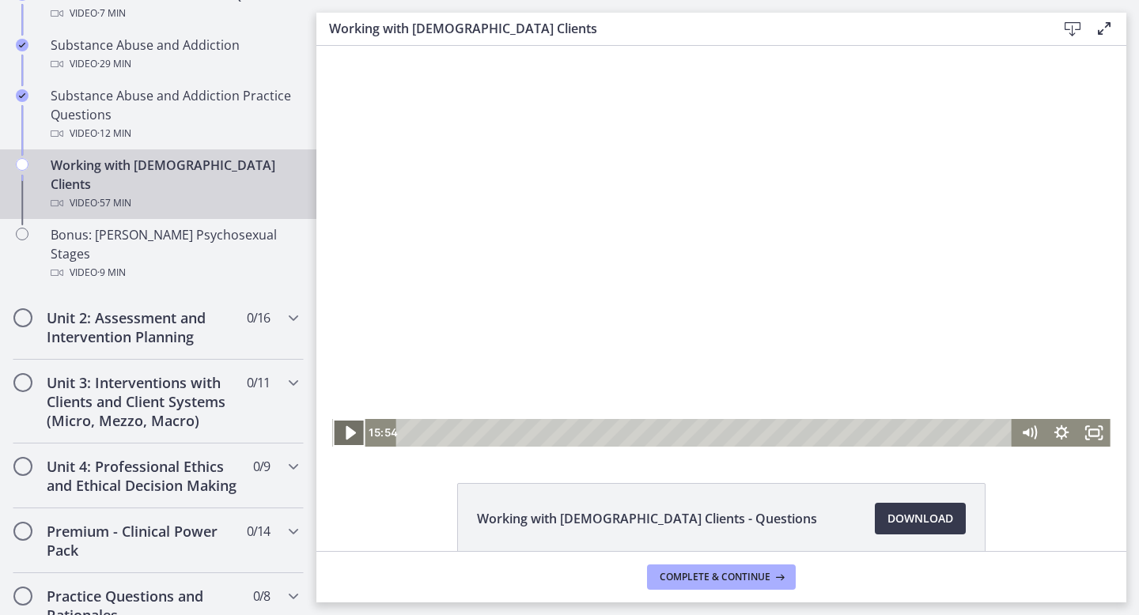
click at [344, 431] on icon "Play Video" at bounding box center [350, 432] width 39 height 33
click at [349, 431] on icon "Pause" at bounding box center [348, 433] width 32 height 28
